Goal: Check status: Check status

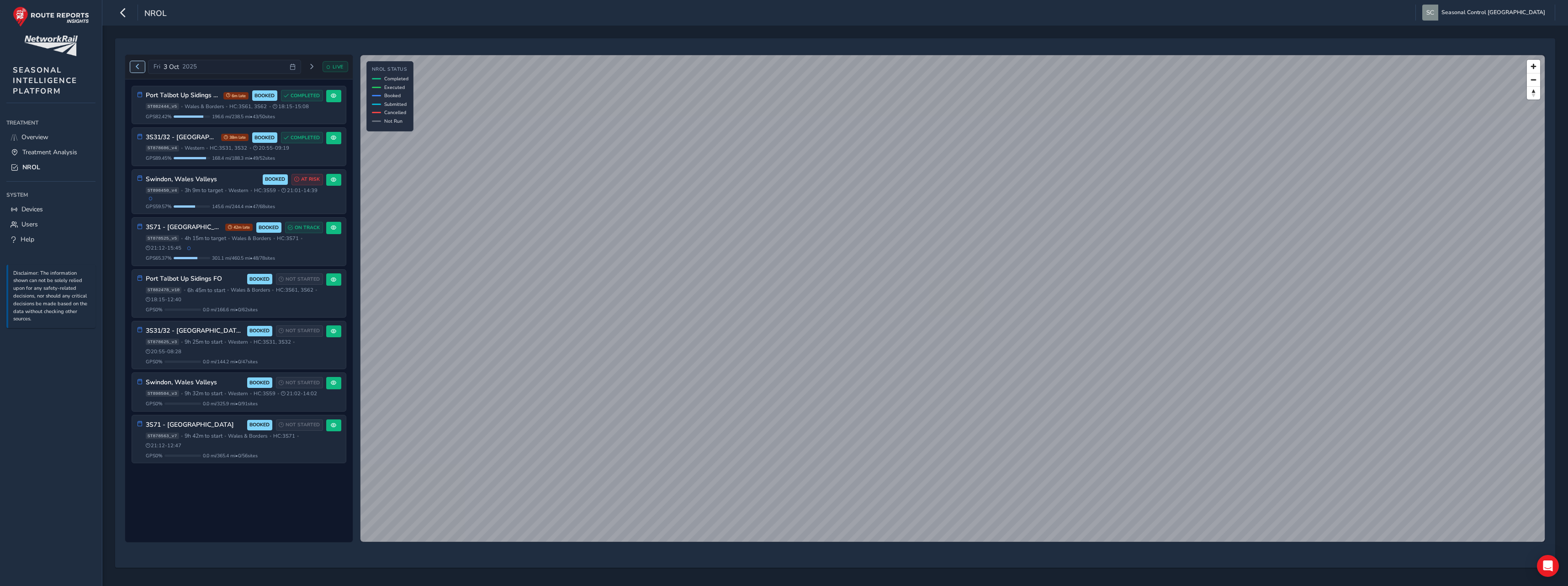
click at [136, 68] on span "Previous day" at bounding box center [137, 66] width 5 height 5
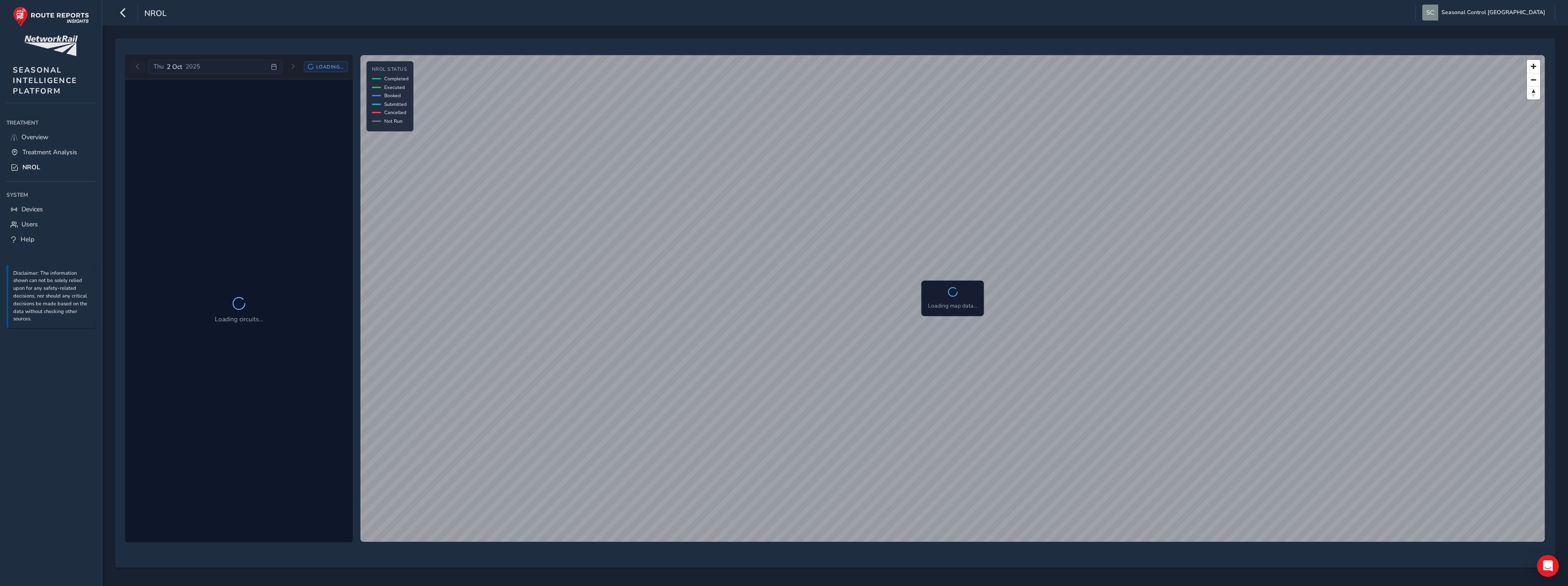
click at [136, 68] on div "[DATE] Loading..." at bounding box center [239, 67] width 218 height 15
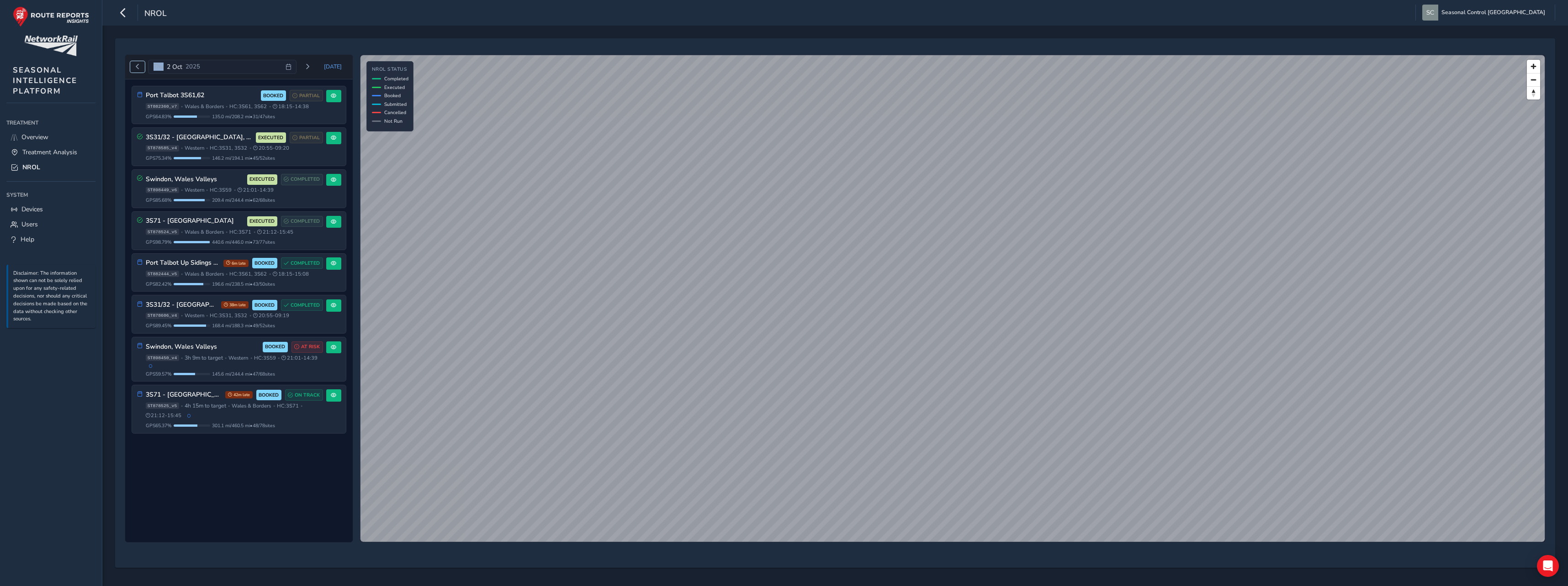
click at [135, 69] on span "Previous day" at bounding box center [137, 66] width 5 height 5
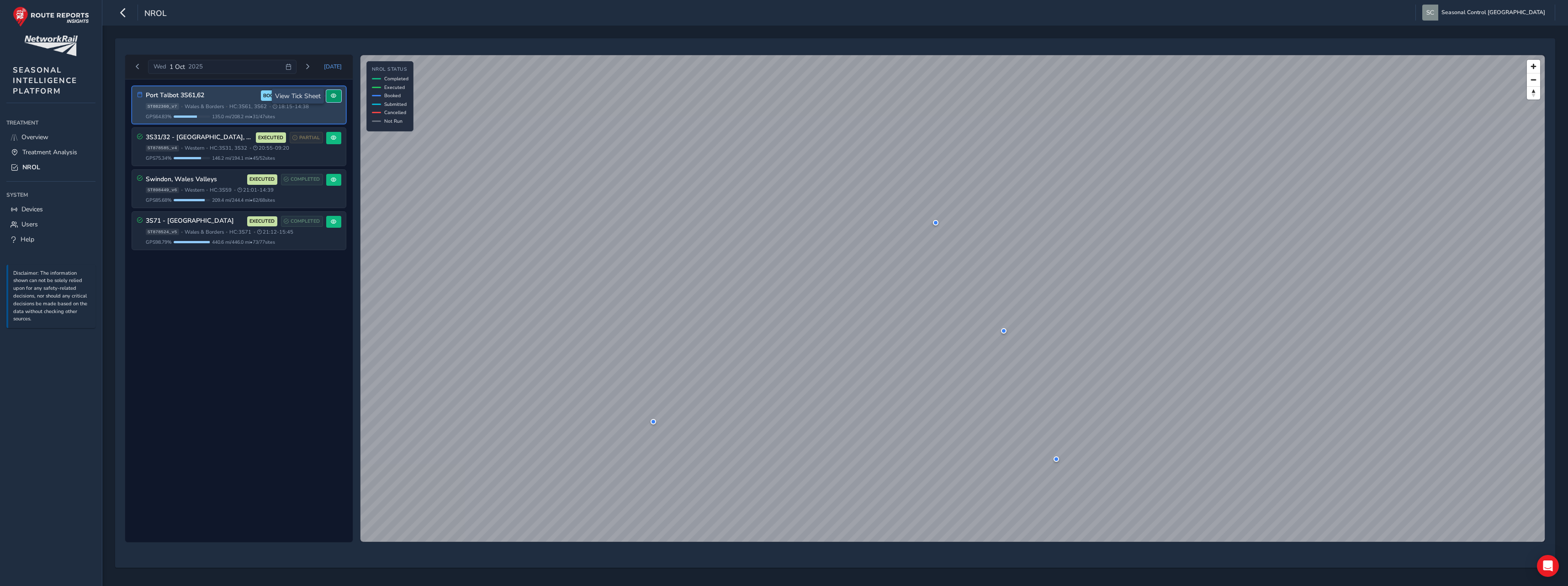
click at [331, 96] on span at bounding box center [333, 95] width 5 height 5
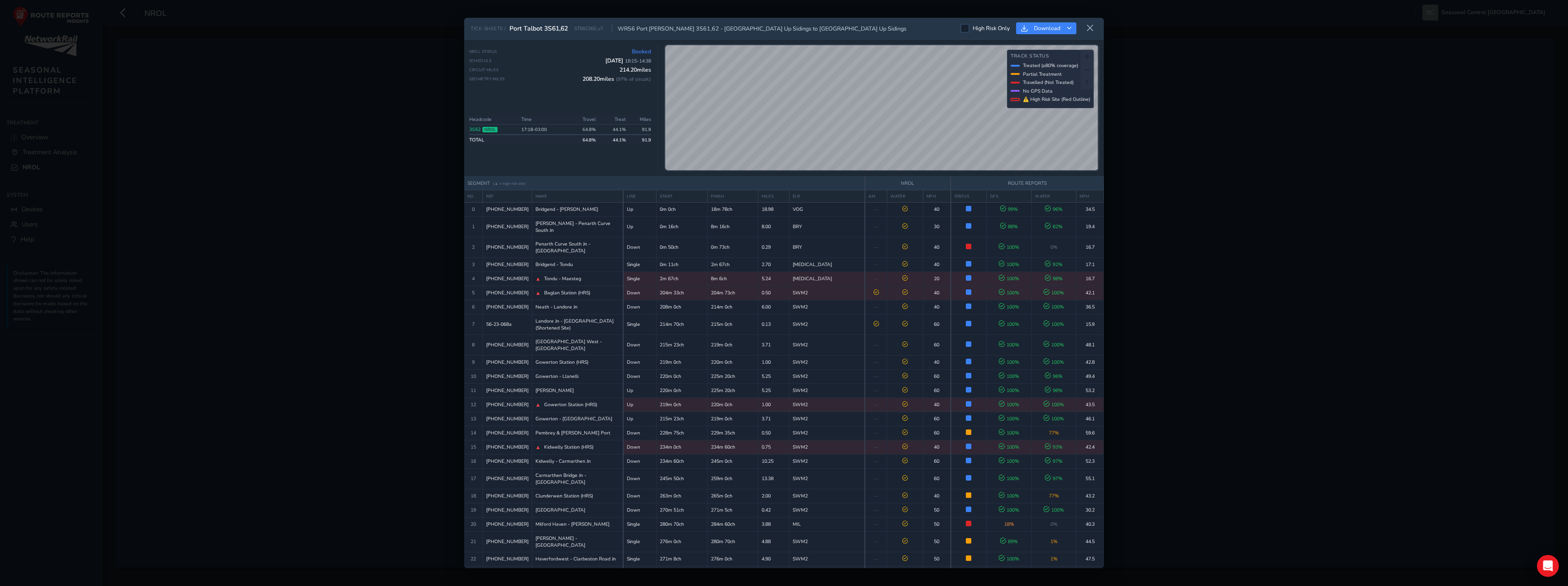
click at [1092, 28] on icon at bounding box center [1090, 28] width 8 height 8
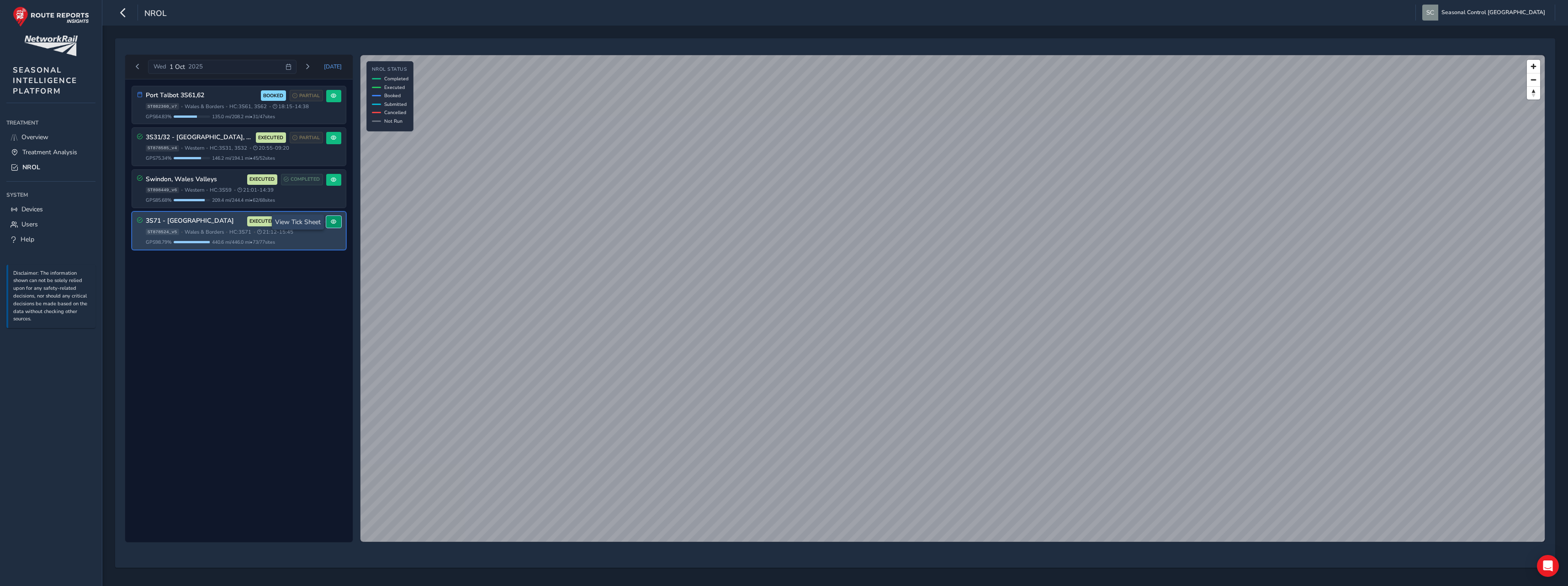
click at [337, 224] on button at bounding box center [334, 222] width 15 height 12
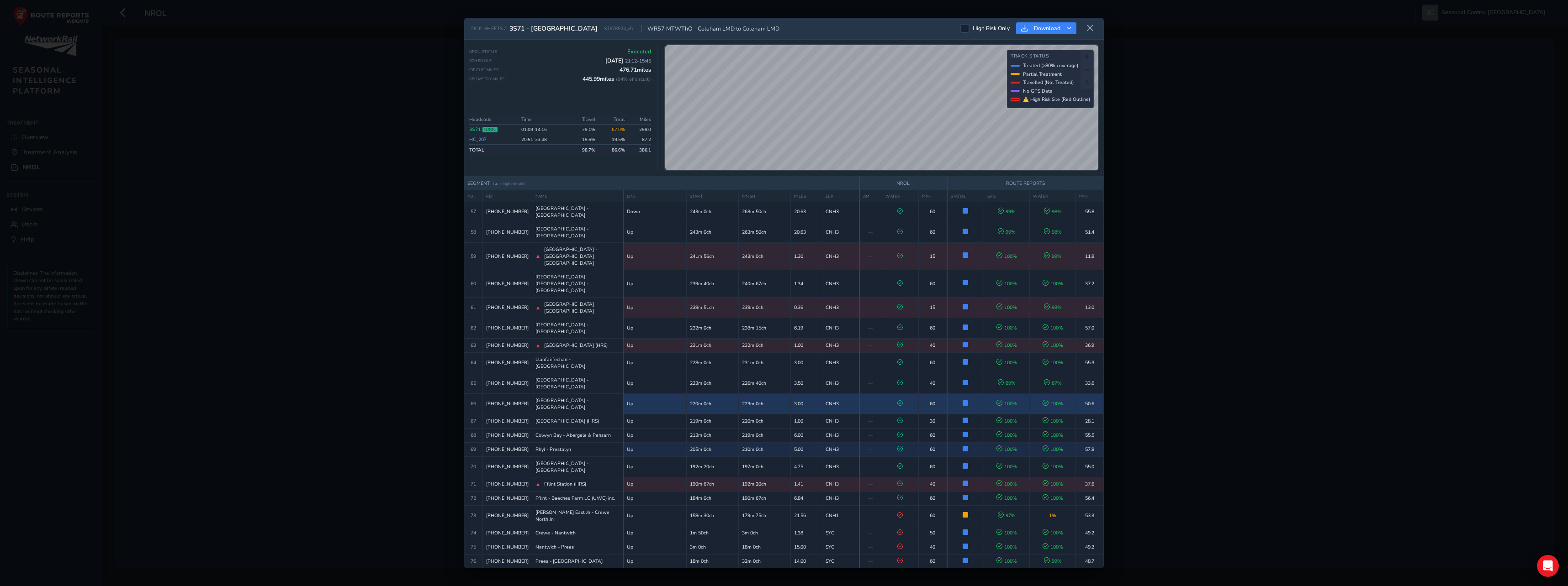
scroll to position [1216, 0]
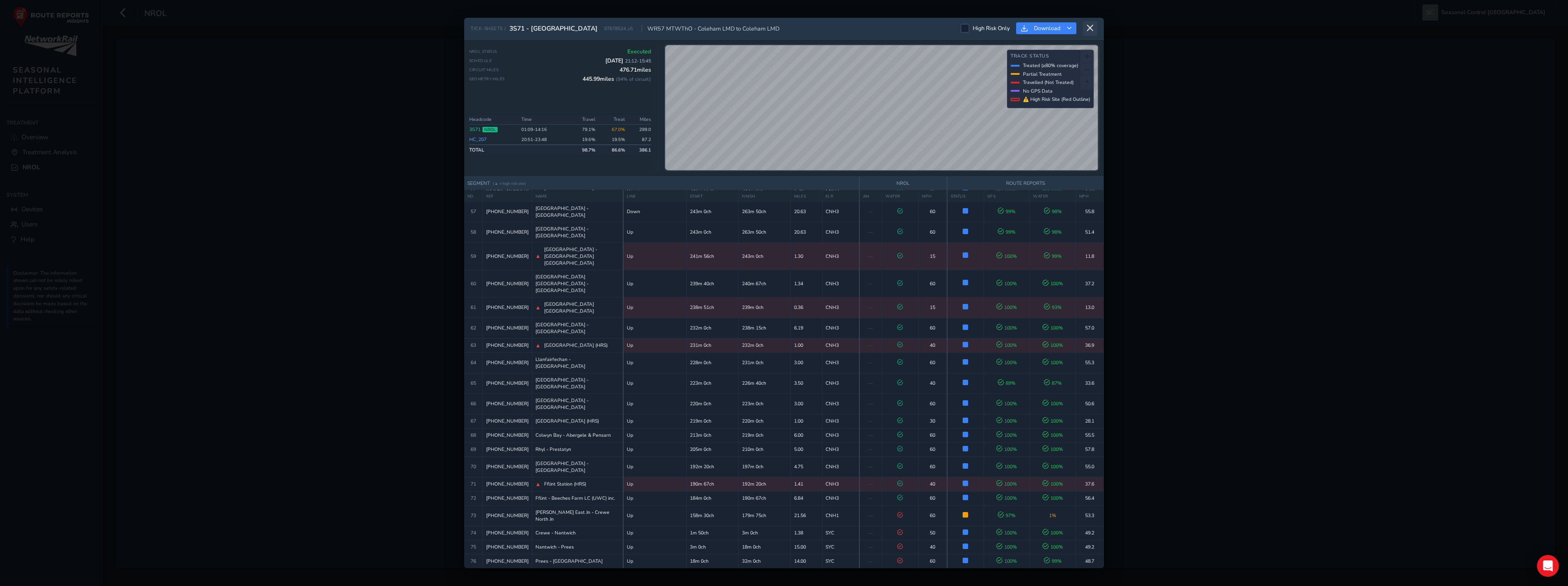
click at [1092, 24] on icon at bounding box center [1090, 28] width 8 height 8
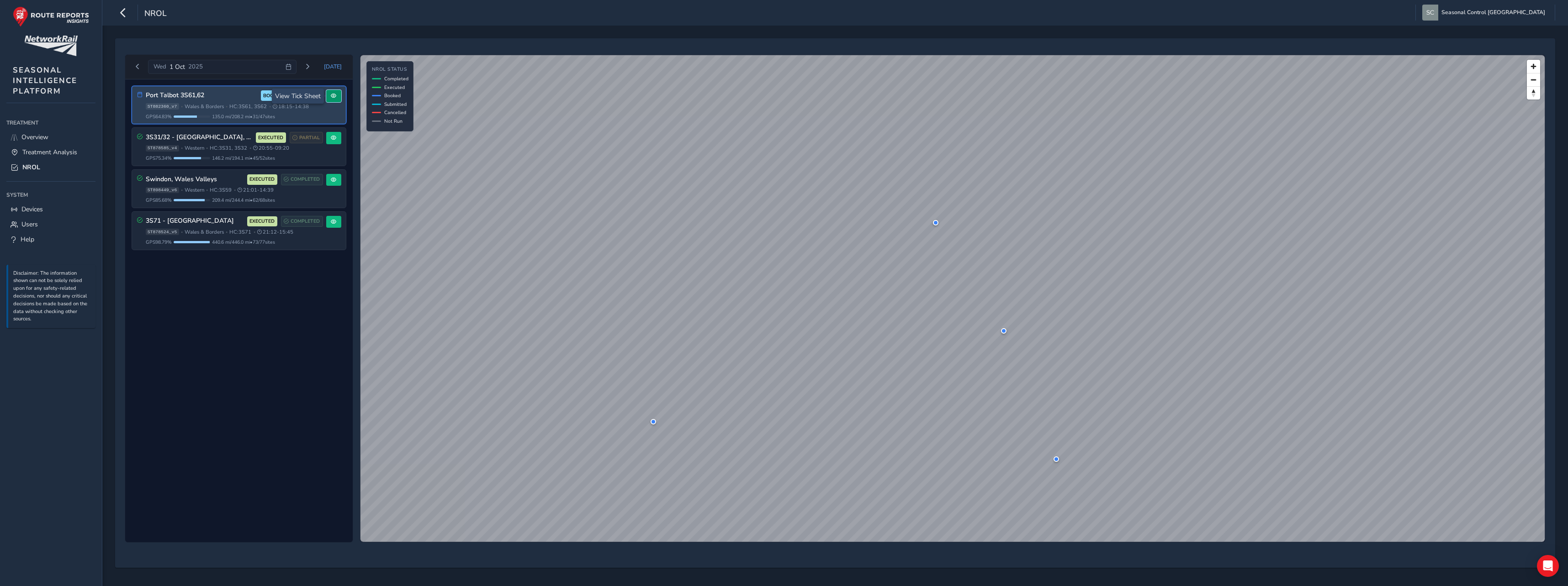
click at [334, 99] on button at bounding box center [334, 96] width 15 height 12
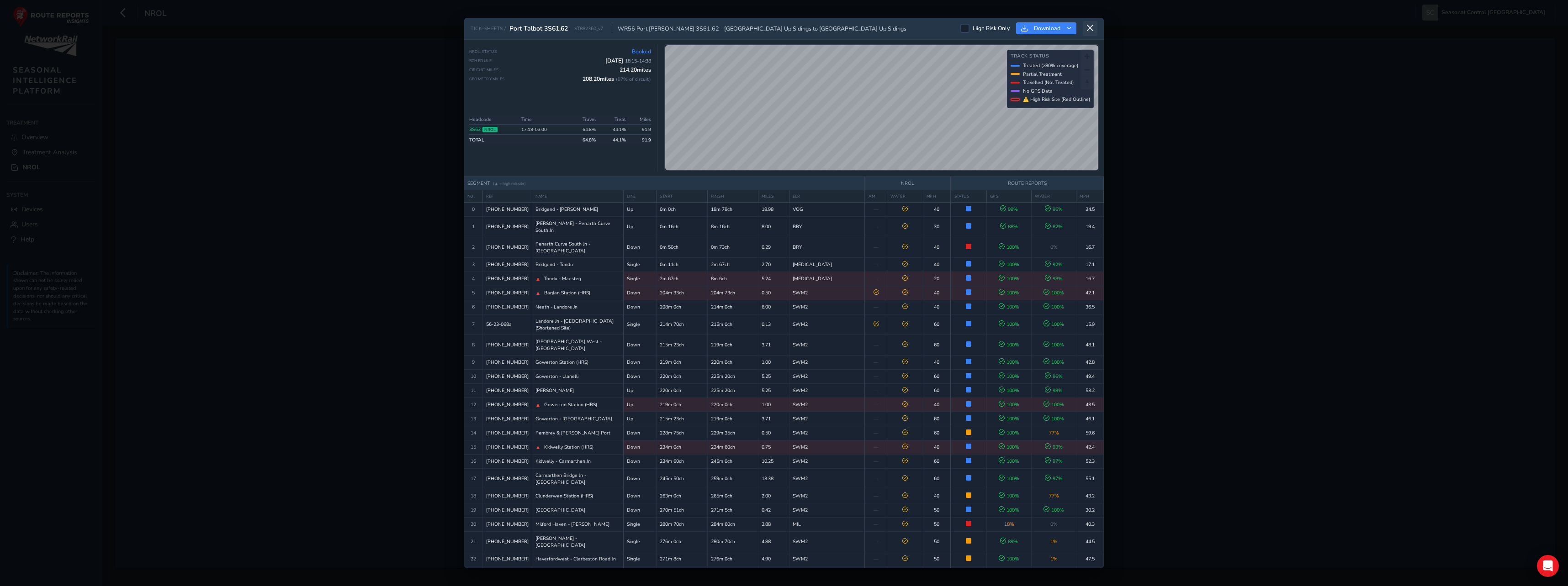
click at [1093, 23] on button at bounding box center [1090, 28] width 15 height 15
